Goal: Navigation & Orientation: Find specific page/section

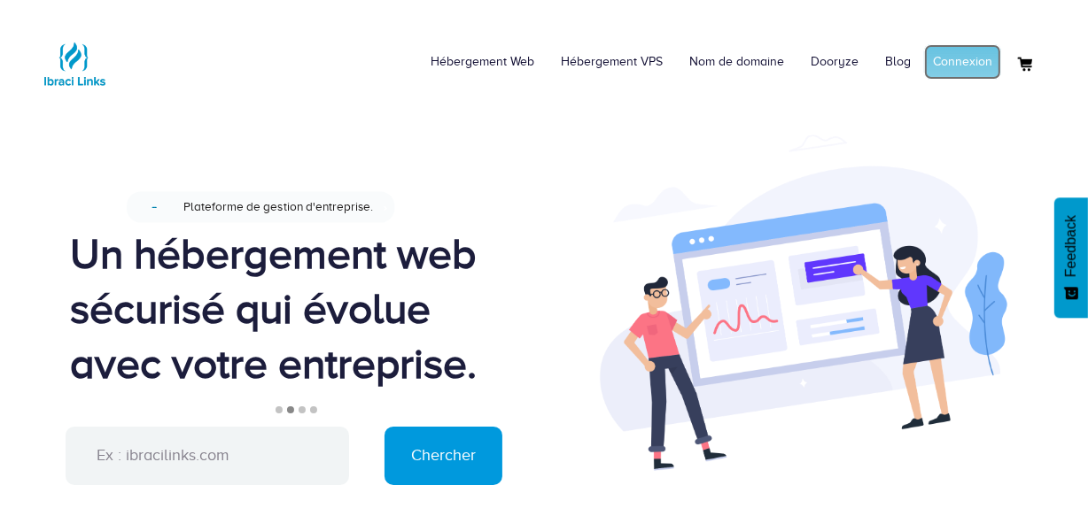
click at [960, 56] on link "Connexion" at bounding box center [962, 61] width 77 height 35
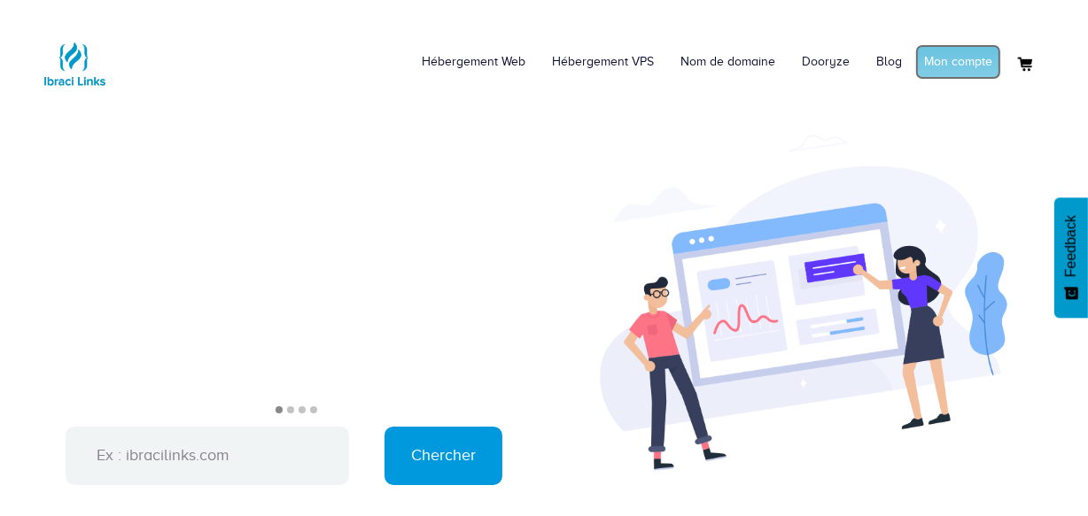
click at [961, 63] on link "Mon compte" at bounding box center [958, 61] width 86 height 35
click at [985, 73] on link "Connexion" at bounding box center [962, 61] width 77 height 35
